Goal: Information Seeking & Learning: Learn about a topic

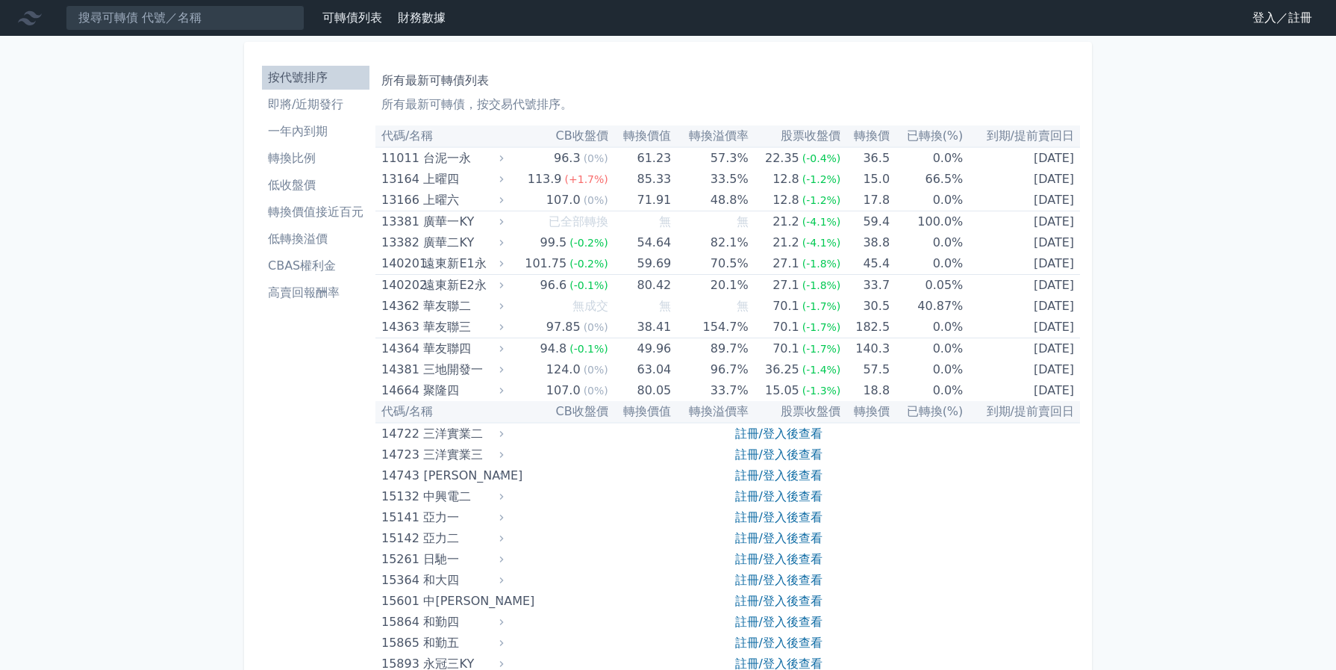
click at [1248, 18] on link "登入／註冊" at bounding box center [1283, 18] width 84 height 24
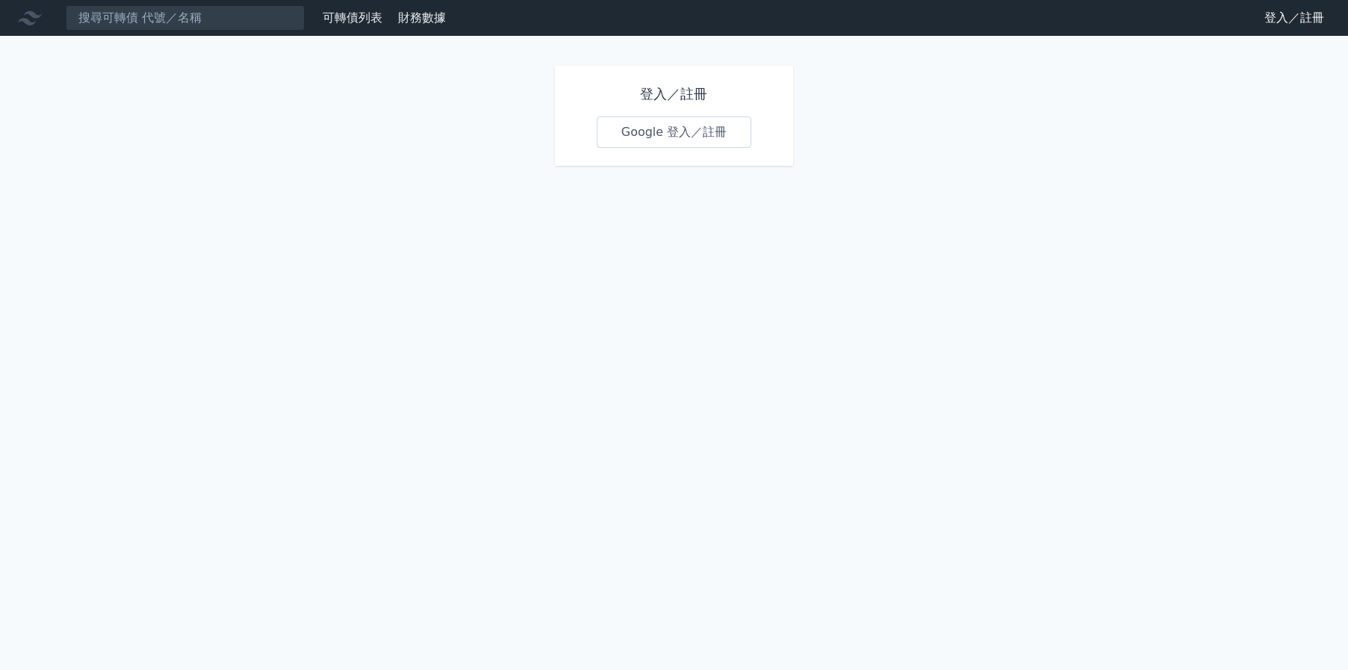
click at [682, 143] on link "Google 登入／註冊" at bounding box center [674, 131] width 155 height 31
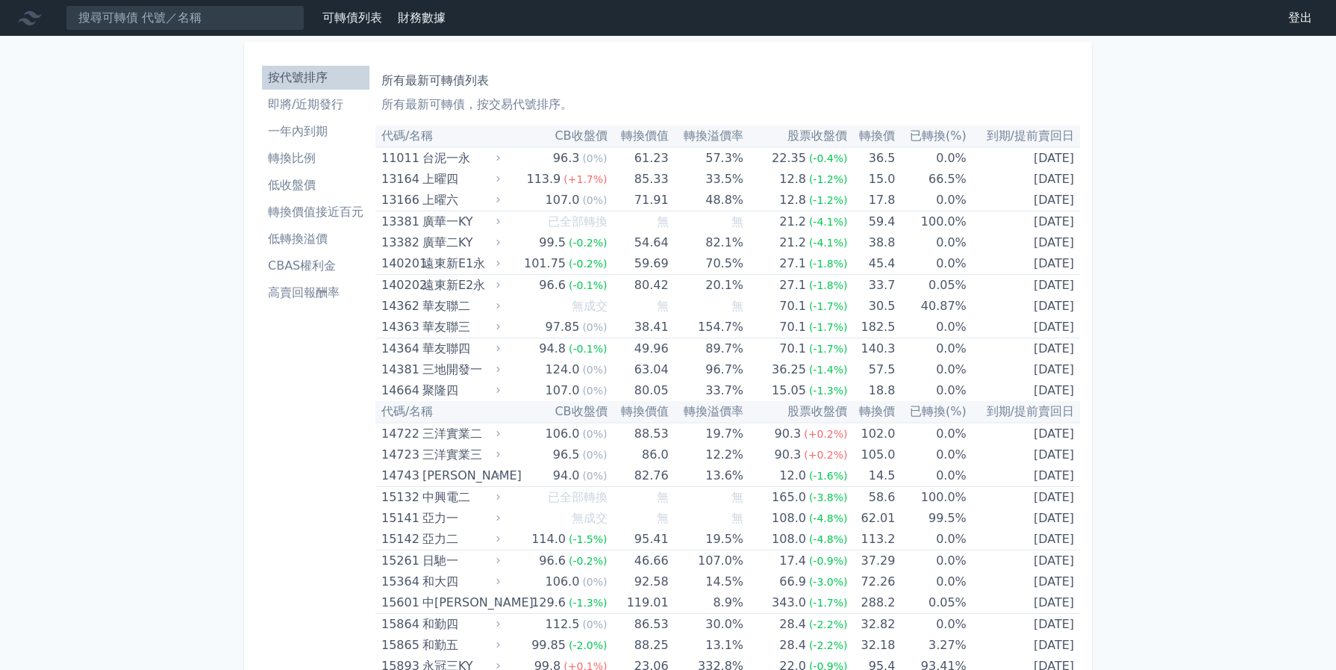
click at [328, 189] on li "低收盤價" at bounding box center [316, 185] width 108 height 18
click at [180, 15] on input at bounding box center [185, 17] width 239 height 25
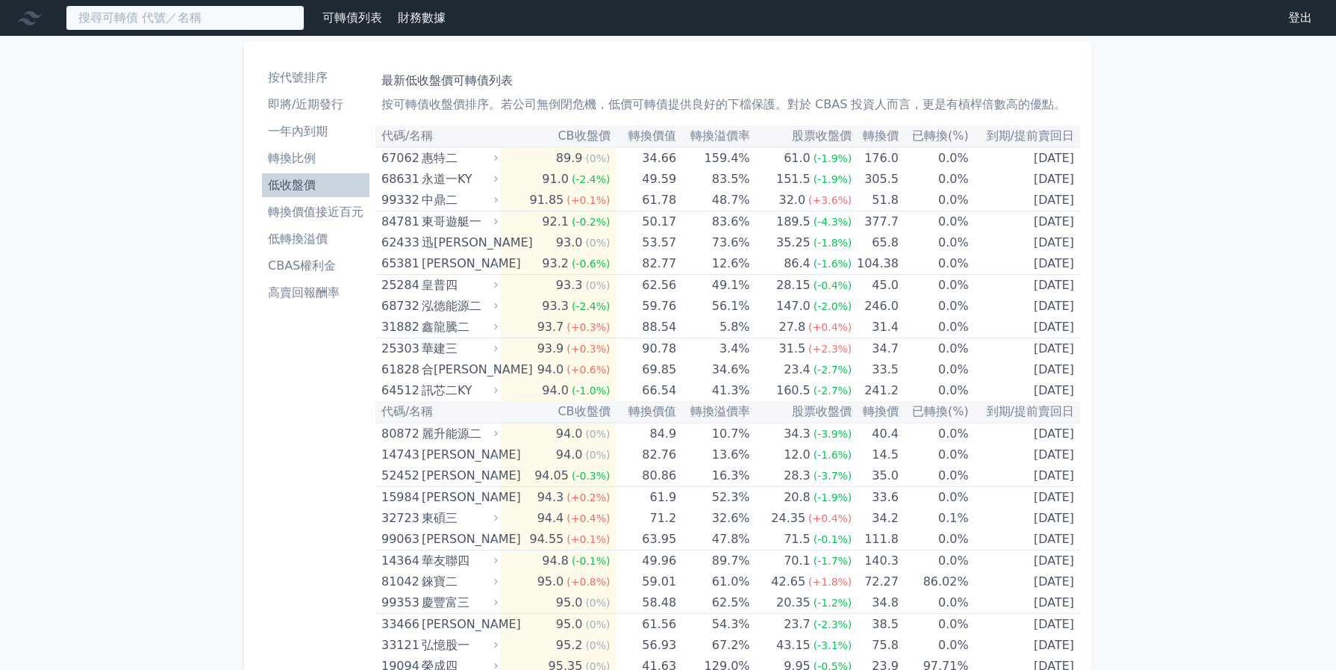
click at [181, 14] on input at bounding box center [185, 17] width 239 height 25
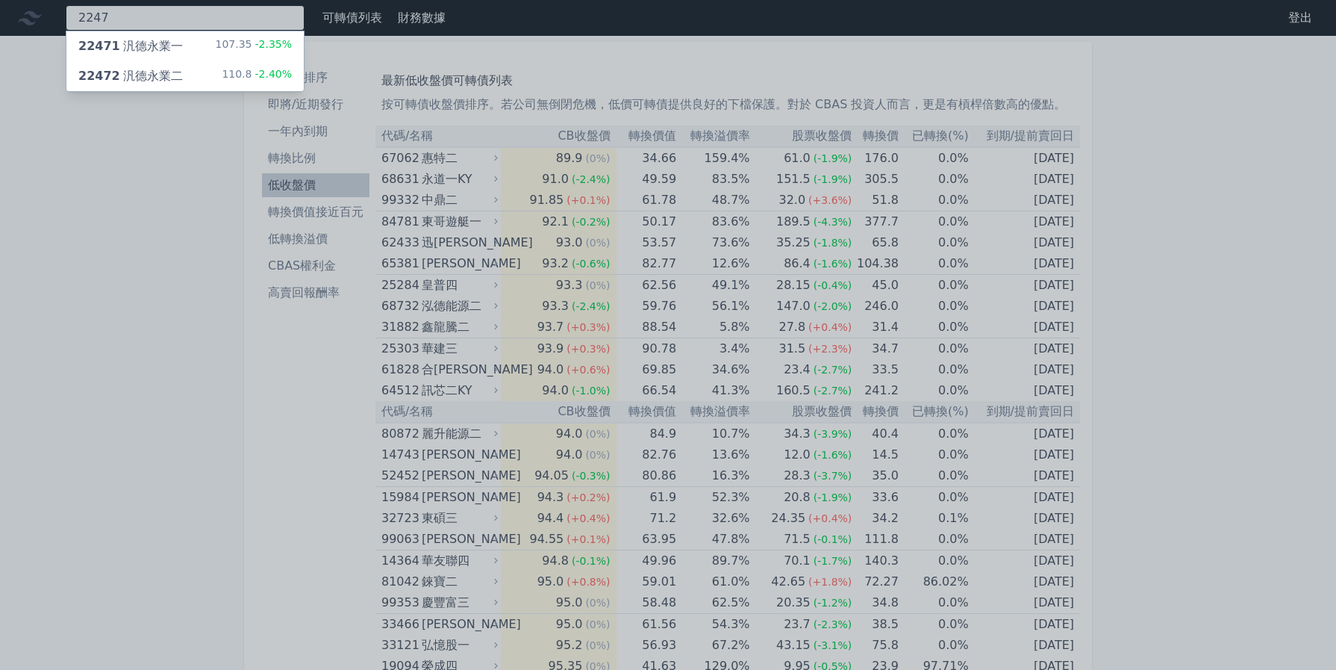
type input "2247"
click at [187, 37] on div "22471 汎德永業一 107.35 -2.35%" at bounding box center [184, 46] width 237 height 30
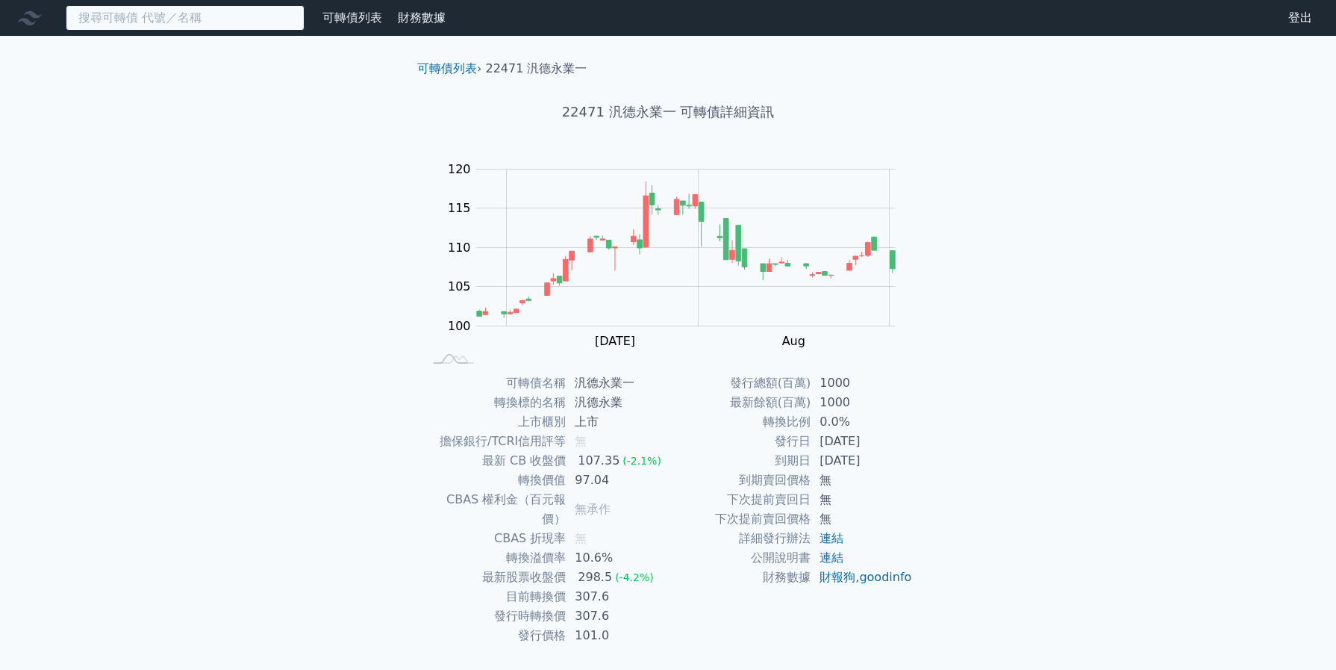
click at [184, 25] on input at bounding box center [185, 17] width 239 height 25
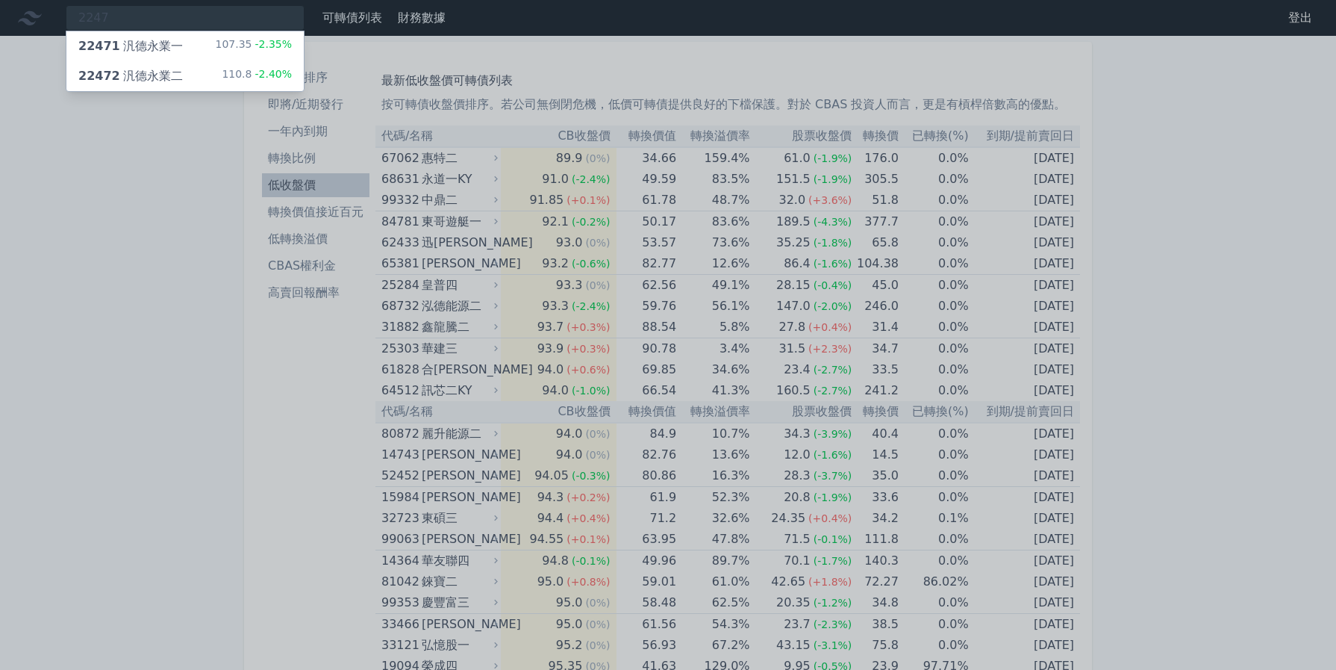
click at [225, 87] on div "22472 汎德永業二 110.8 -2.40%" at bounding box center [184, 76] width 237 height 30
